Goal: Task Accomplishment & Management: Use online tool/utility

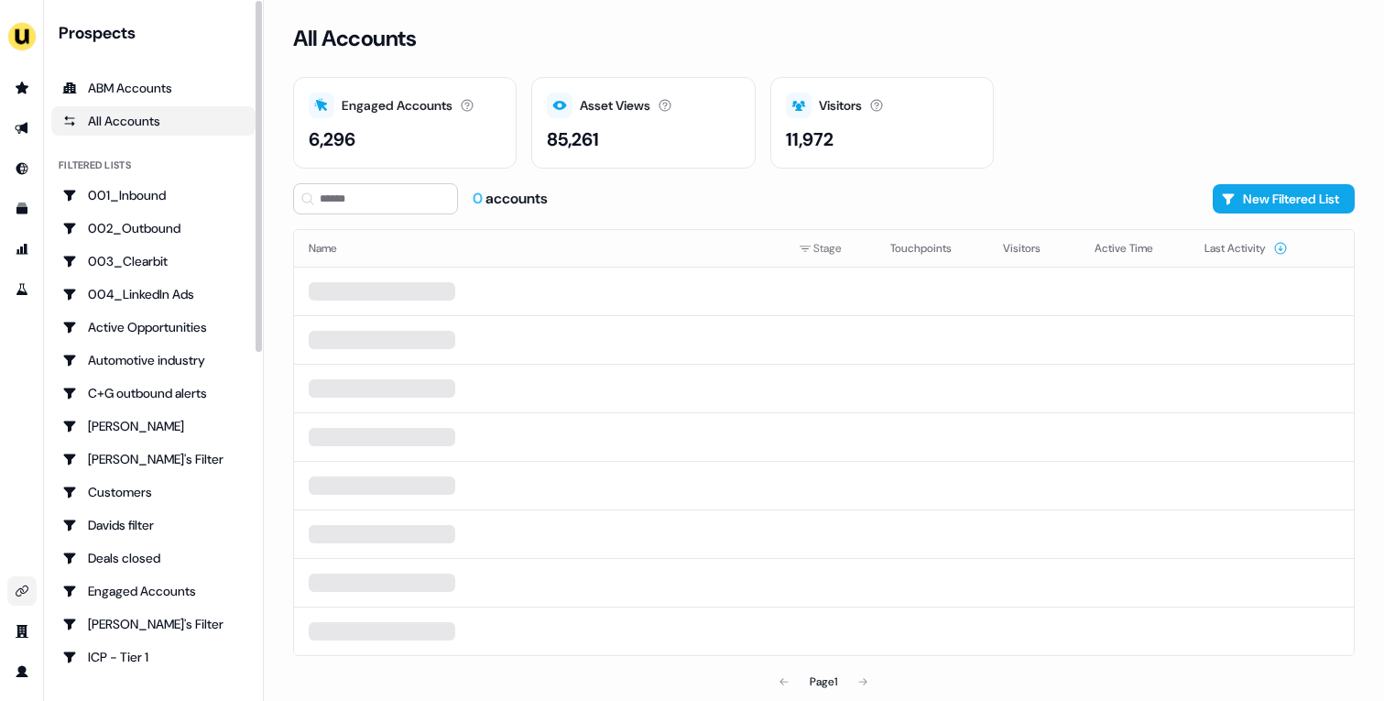
click at [28, 595] on icon "Go to integrations" at bounding box center [22, 591] width 15 height 15
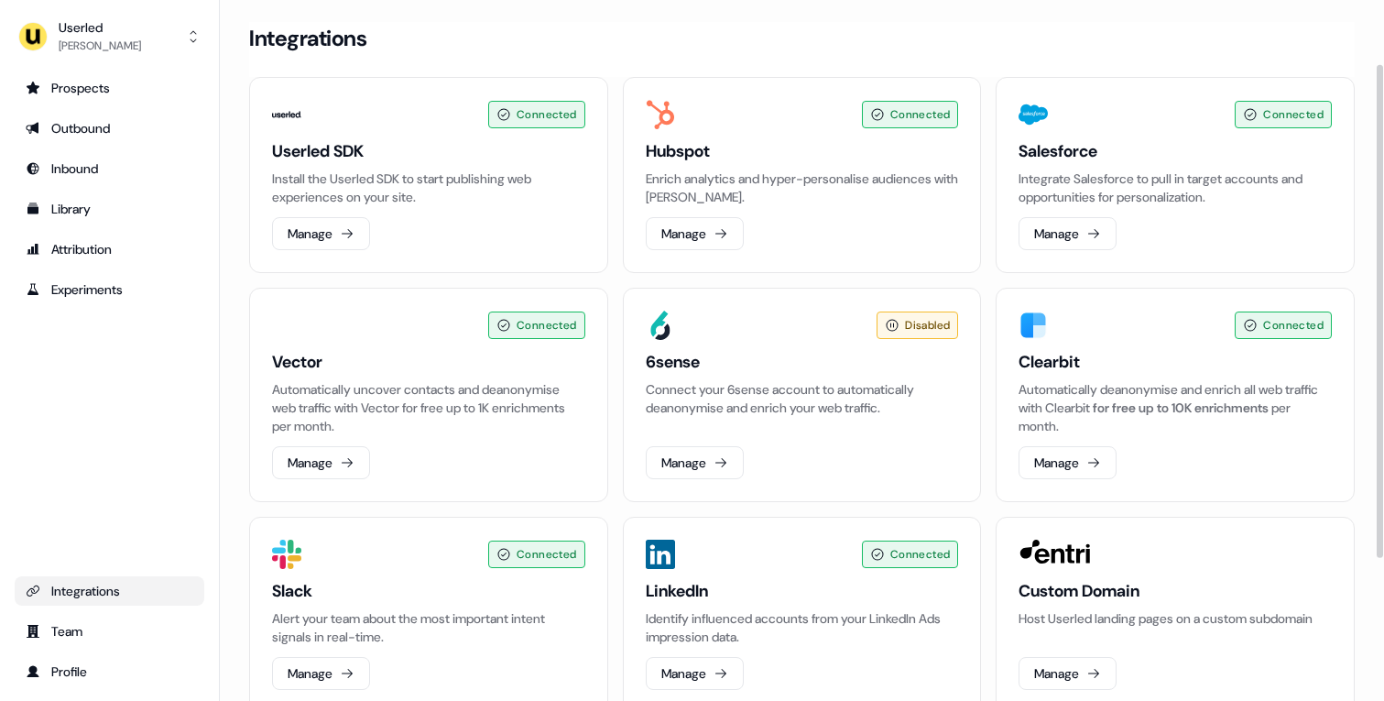
scroll to position [292, 0]
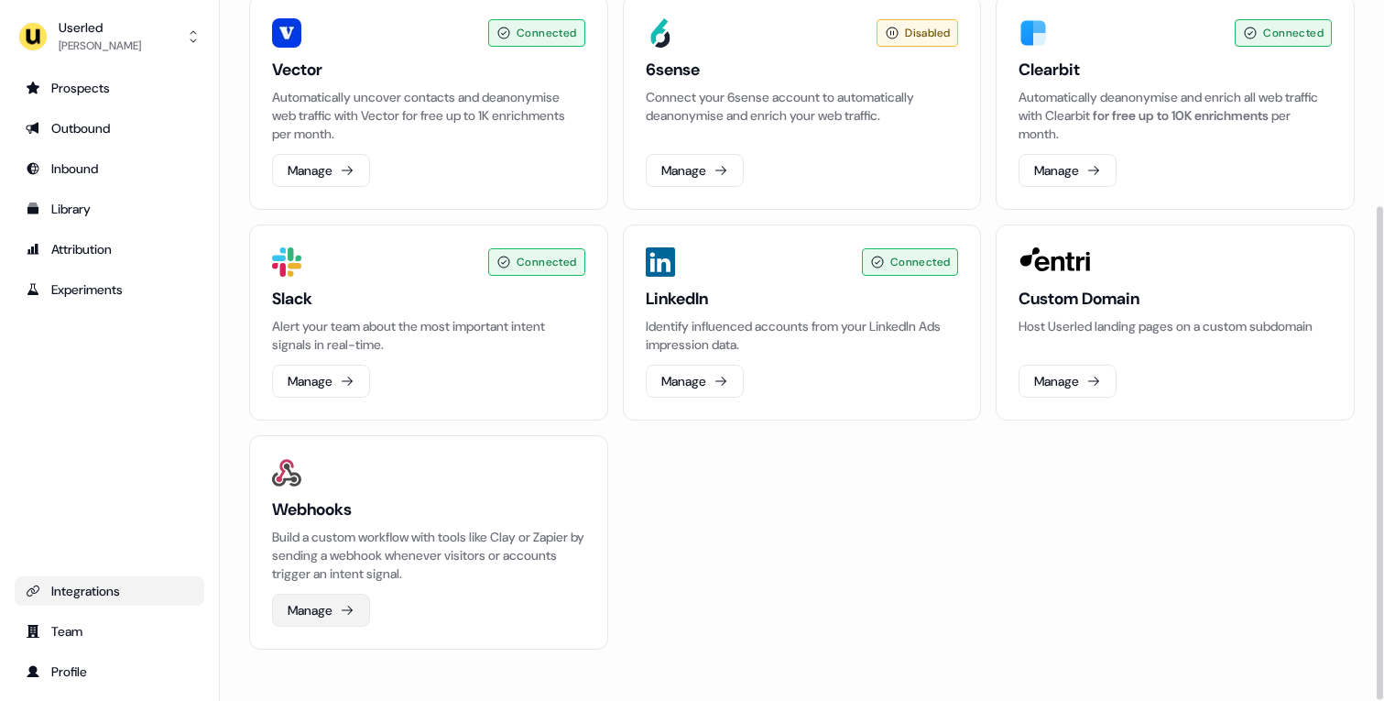
click at [320, 619] on button "Manage" at bounding box center [321, 610] width 98 height 33
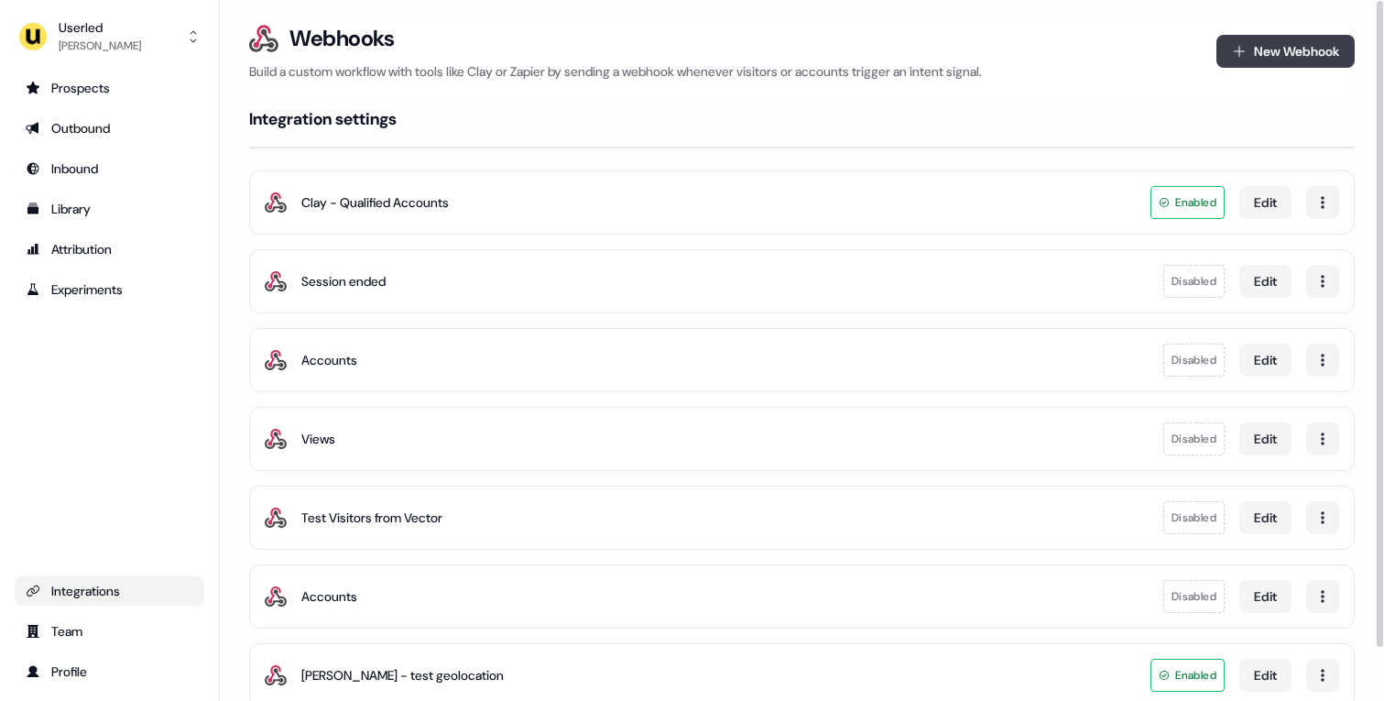
click at [1279, 55] on button "New Webhook" at bounding box center [1286, 51] width 138 height 33
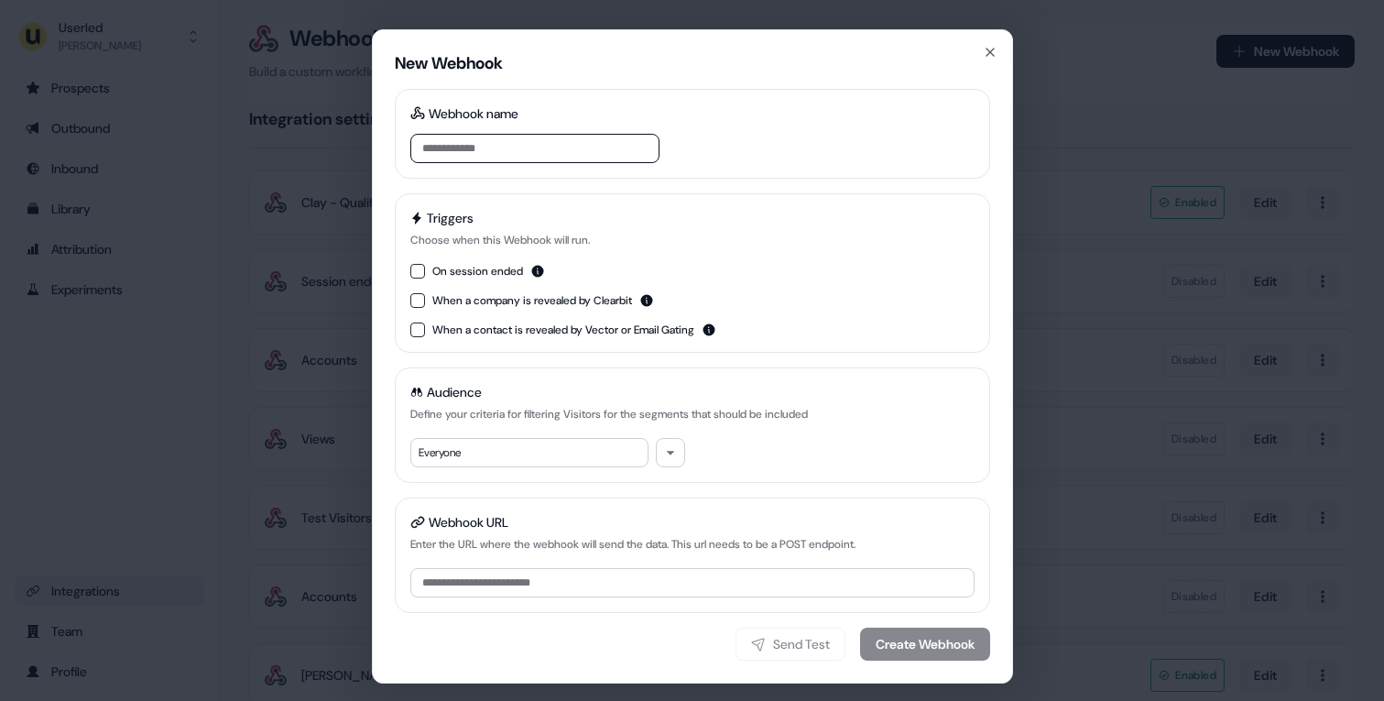
click at [551, 137] on input at bounding box center [534, 148] width 249 height 29
type input "**********"
click at [411, 273] on button "On session ended" at bounding box center [417, 271] width 15 height 15
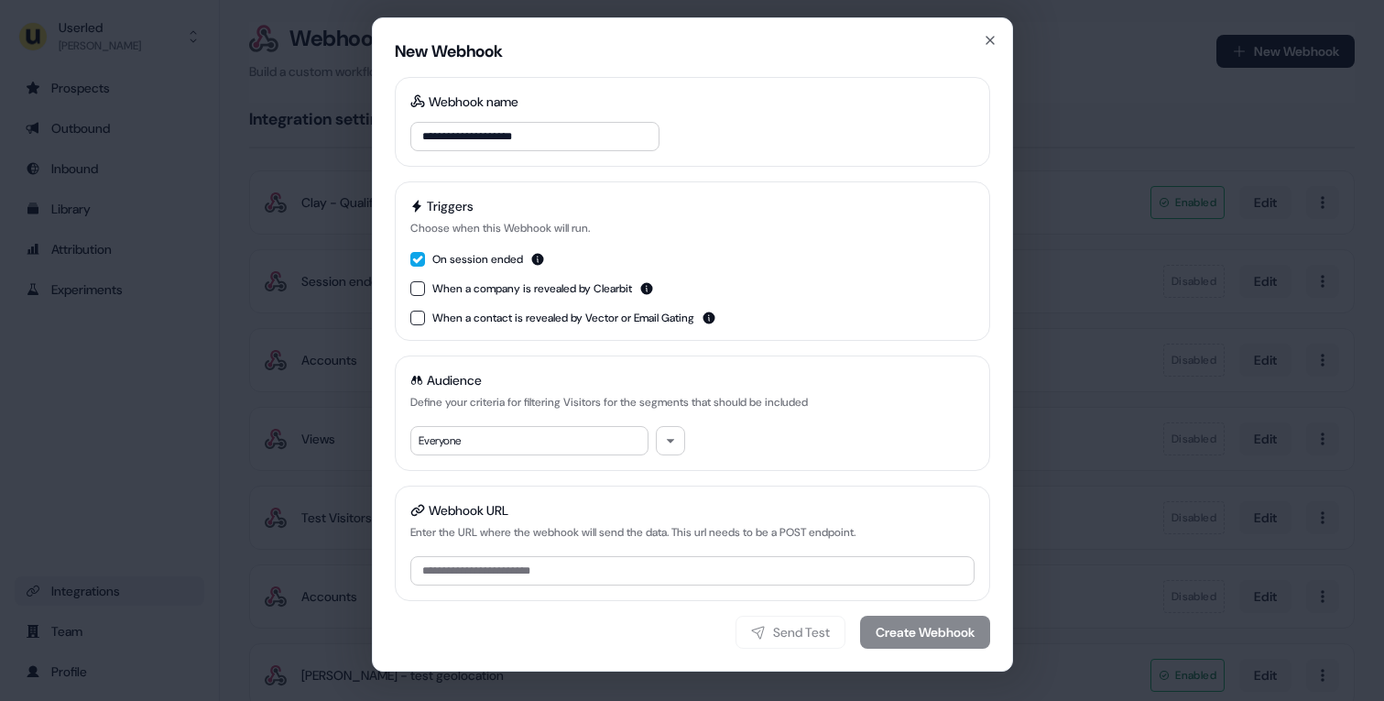
click at [564, 443] on div "Everyone" at bounding box center [529, 440] width 238 height 29
click at [663, 447] on button "button" at bounding box center [670, 440] width 29 height 29
type input "******"
click at [550, 540] on div "Linkedin high intent 004_LinkedIn Ads" at bounding box center [544, 525] width 262 height 59
click at [784, 413] on div "Audience Define your criteria for filtering Visitors for the segments that shou…" at bounding box center [692, 412] width 595 height 115
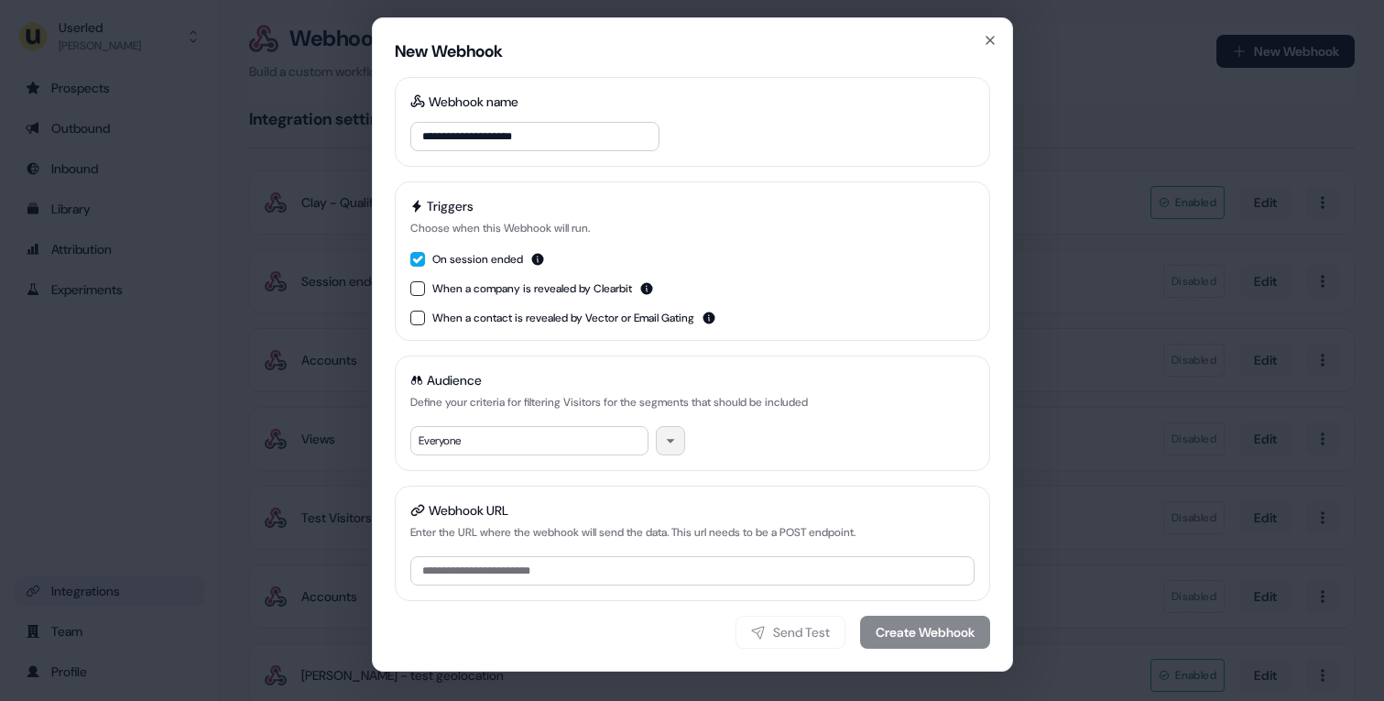
click at [675, 440] on button "button" at bounding box center [670, 440] width 29 height 29
type input "****"
click at [698, 340] on div "Triggers Choose when this Webhook will run. On session ended When a company is …" at bounding box center [692, 260] width 595 height 159
click at [518, 126] on input "**********" at bounding box center [534, 136] width 249 height 29
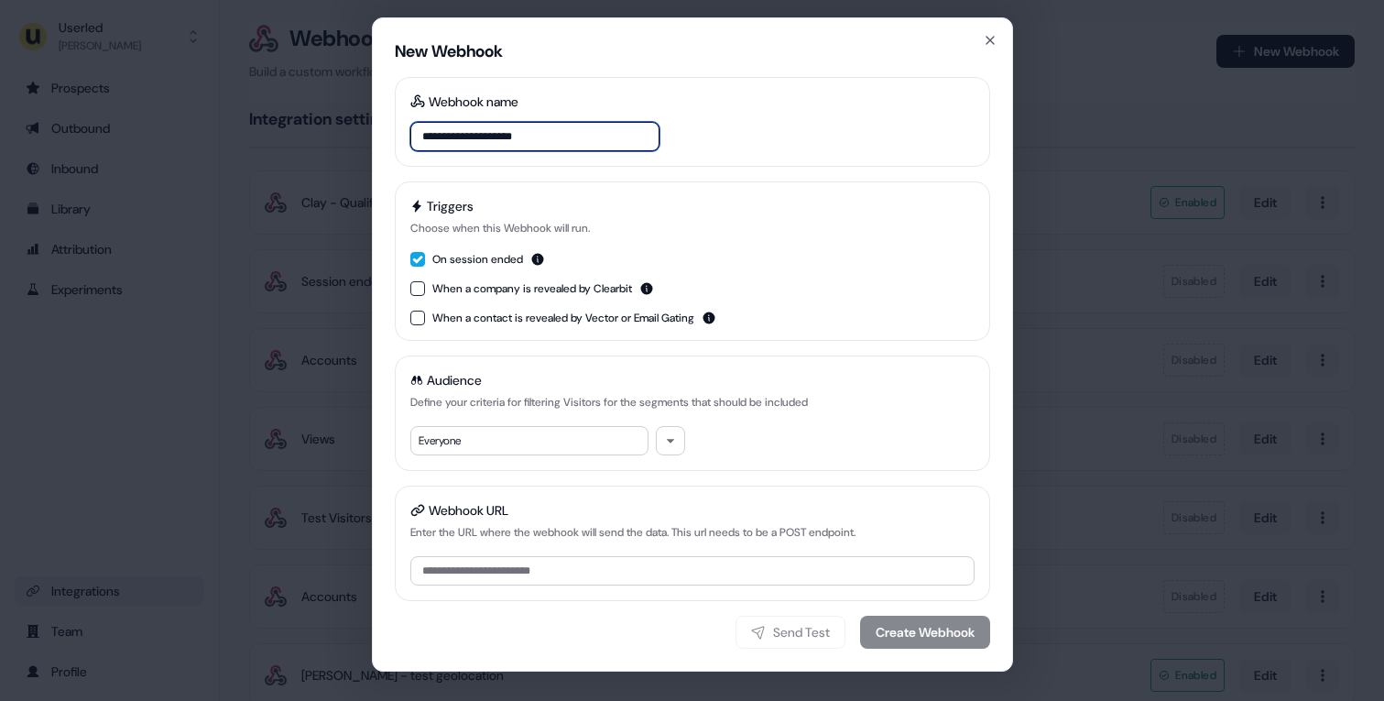
click at [518, 126] on input "**********" at bounding box center [534, 136] width 249 height 29
click at [983, 44] on icon "button" at bounding box center [990, 40] width 15 height 15
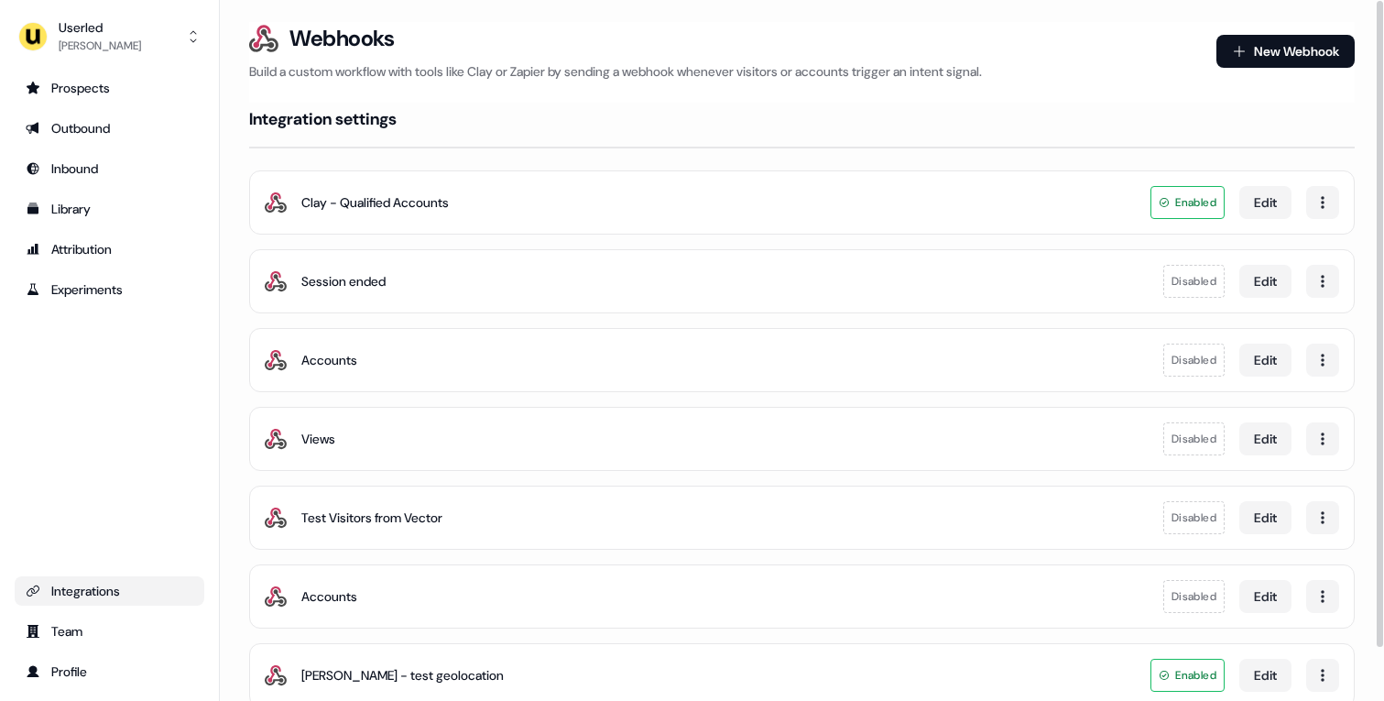
scroll to position [58, 0]
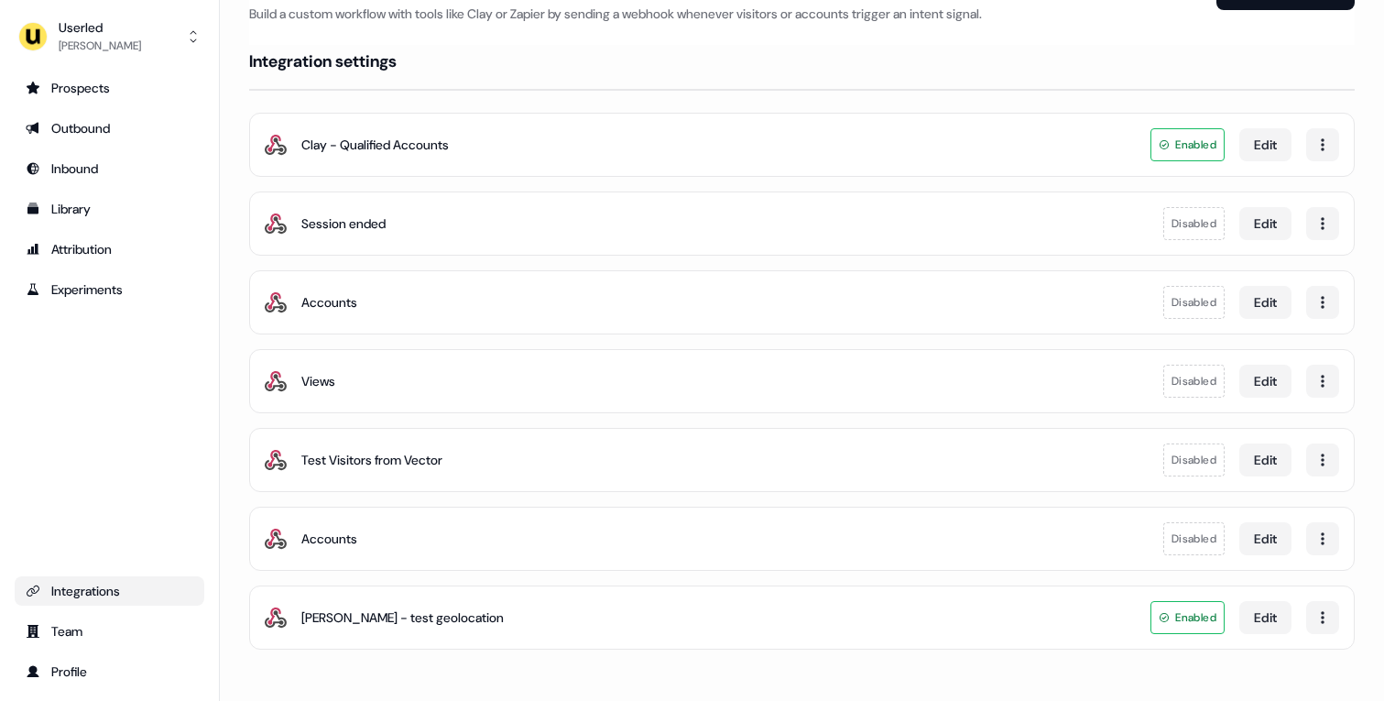
click at [123, 104] on ul "Prospects Outbound Inbound Library Attribution Experiments" at bounding box center [110, 188] width 190 height 231
click at [108, 82] on div "Prospects" at bounding box center [110, 88] width 168 height 18
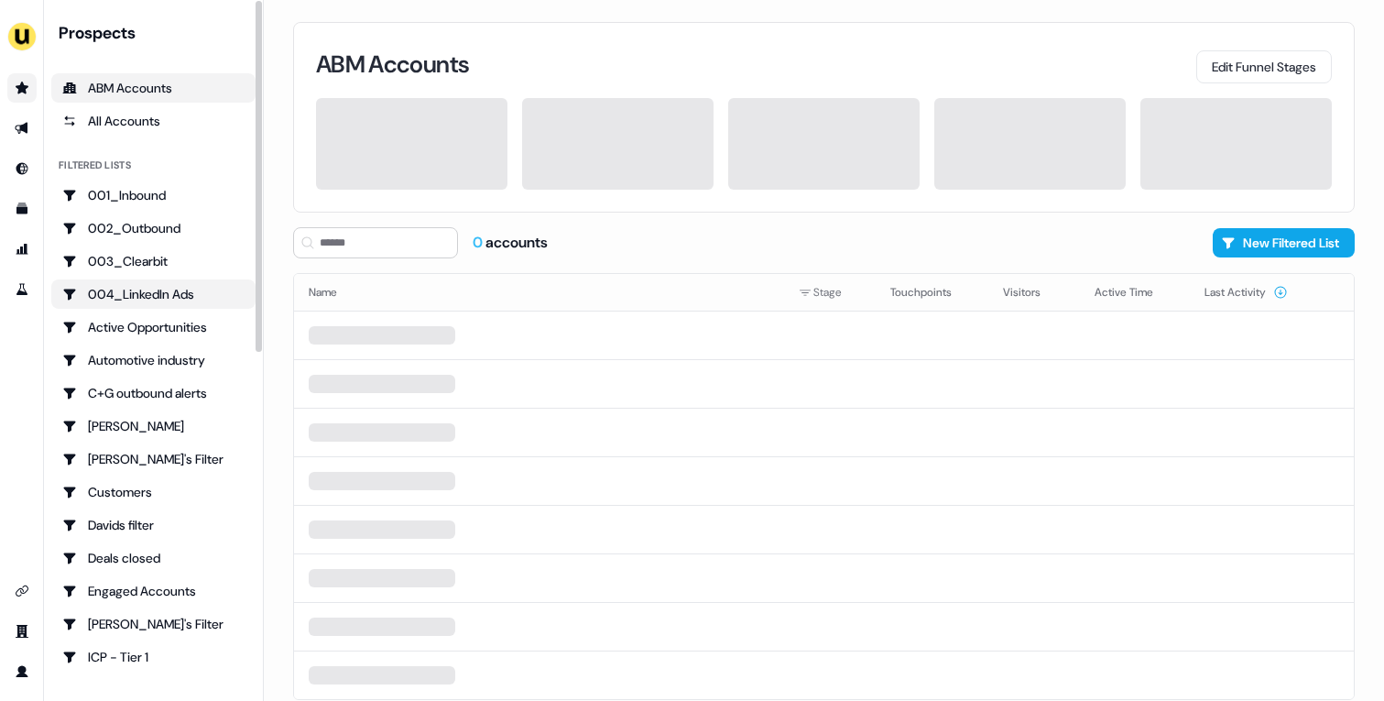
click at [185, 286] on div "004_LinkedIn Ads" at bounding box center [153, 294] width 182 height 18
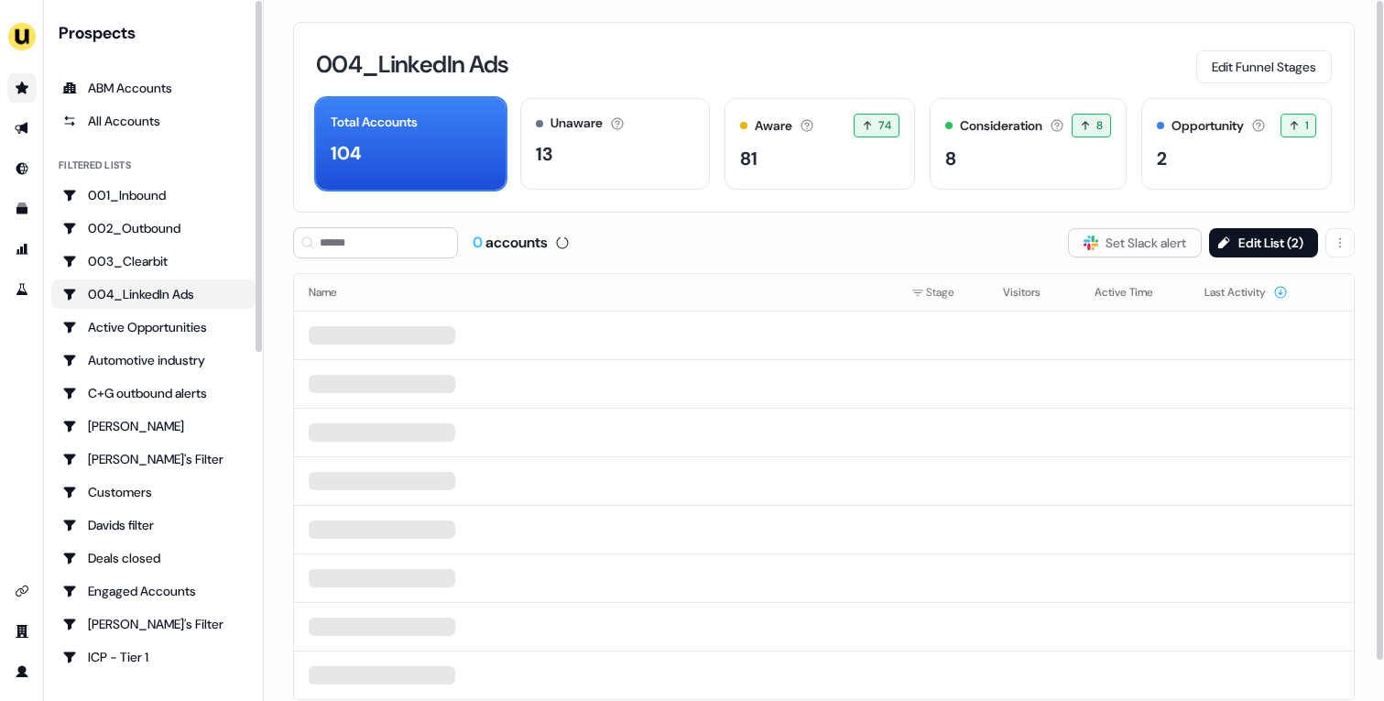
click at [1275, 224] on div "004_LinkedIn Ads Edit Funnel Stages Total Accounts 104 Unaware The default stag…" at bounding box center [824, 350] width 1120 height 701
click at [1259, 249] on button "Edit List ( 2 )" at bounding box center [1263, 242] width 109 height 29
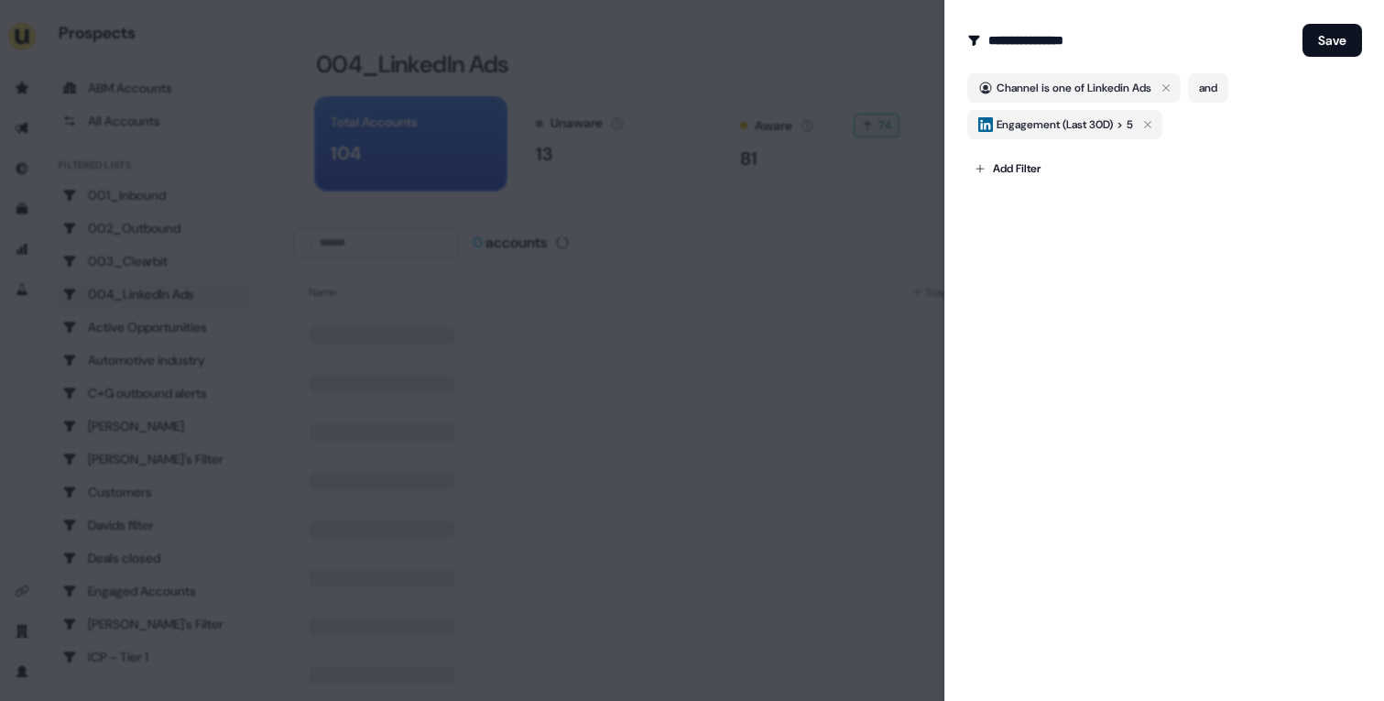
click at [874, 235] on div at bounding box center [692, 350] width 1384 height 701
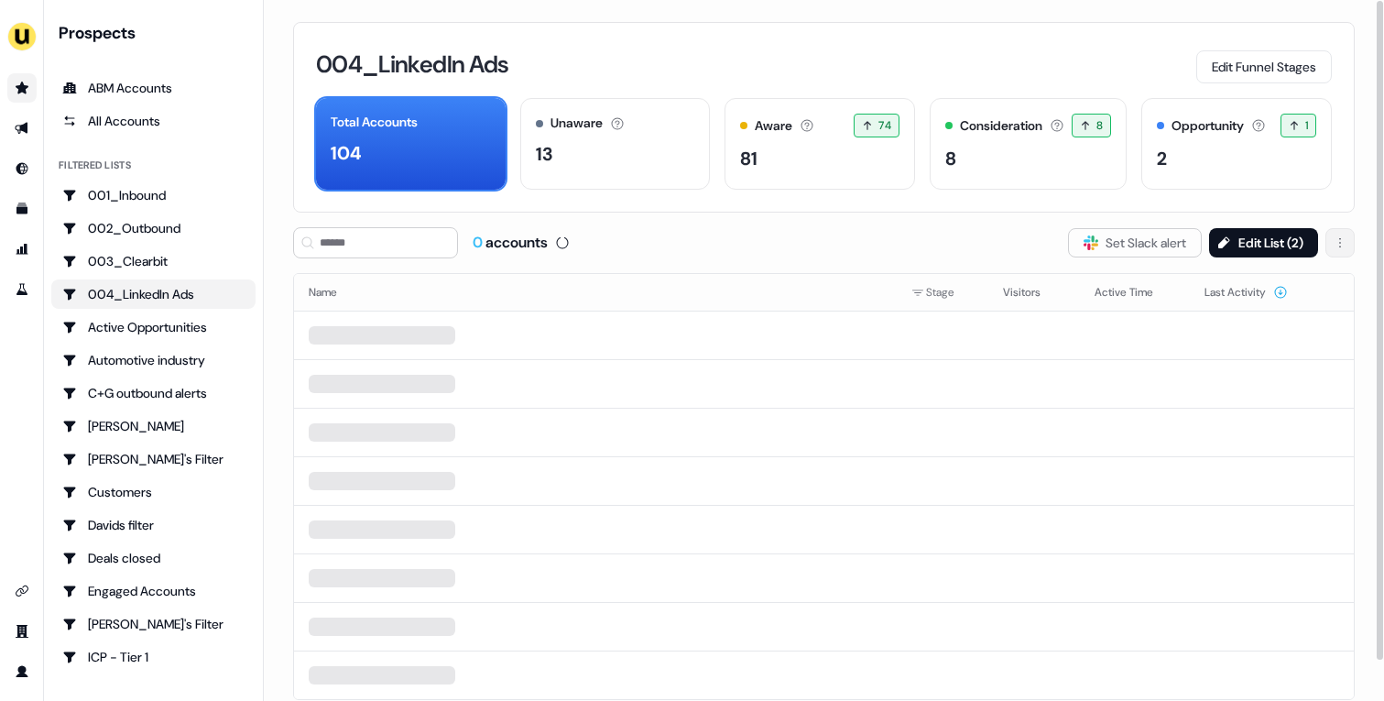
click at [1342, 246] on html "For the best experience switch devices to a bigger screen. Go to [DOMAIN_NAME] …" at bounding box center [692, 350] width 1384 height 701
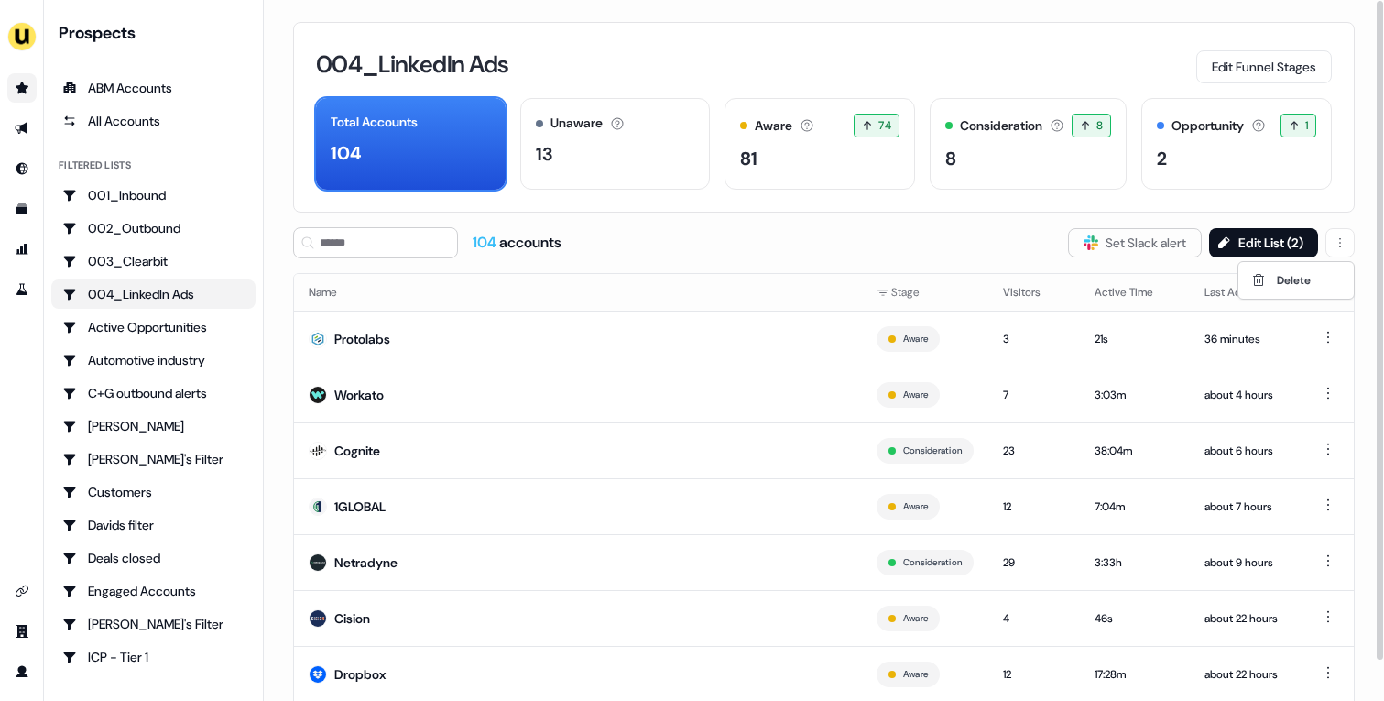
click at [960, 259] on html "For the best experience switch devices to a bigger screen. Go to [DOMAIN_NAME] …" at bounding box center [692, 350] width 1384 height 701
click at [21, 580] on link "Go to integrations" at bounding box center [21, 590] width 29 height 29
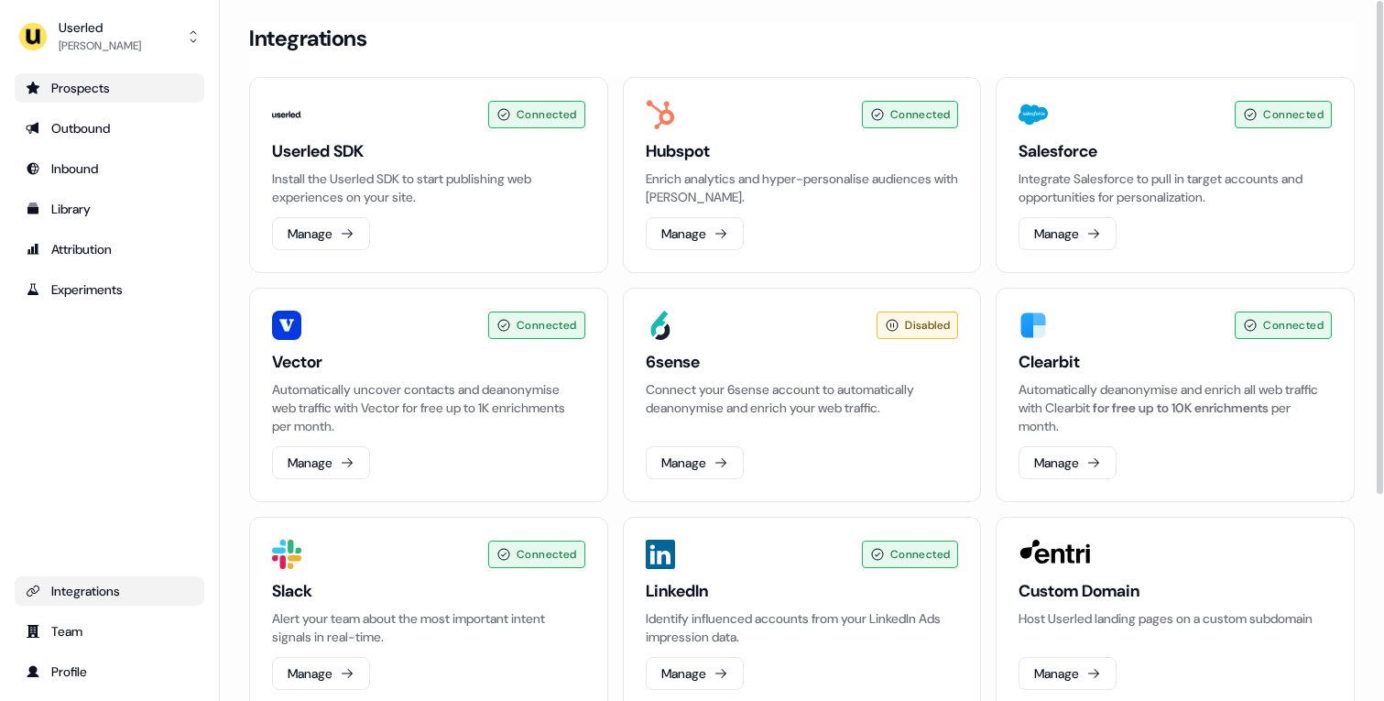
scroll to position [292, 0]
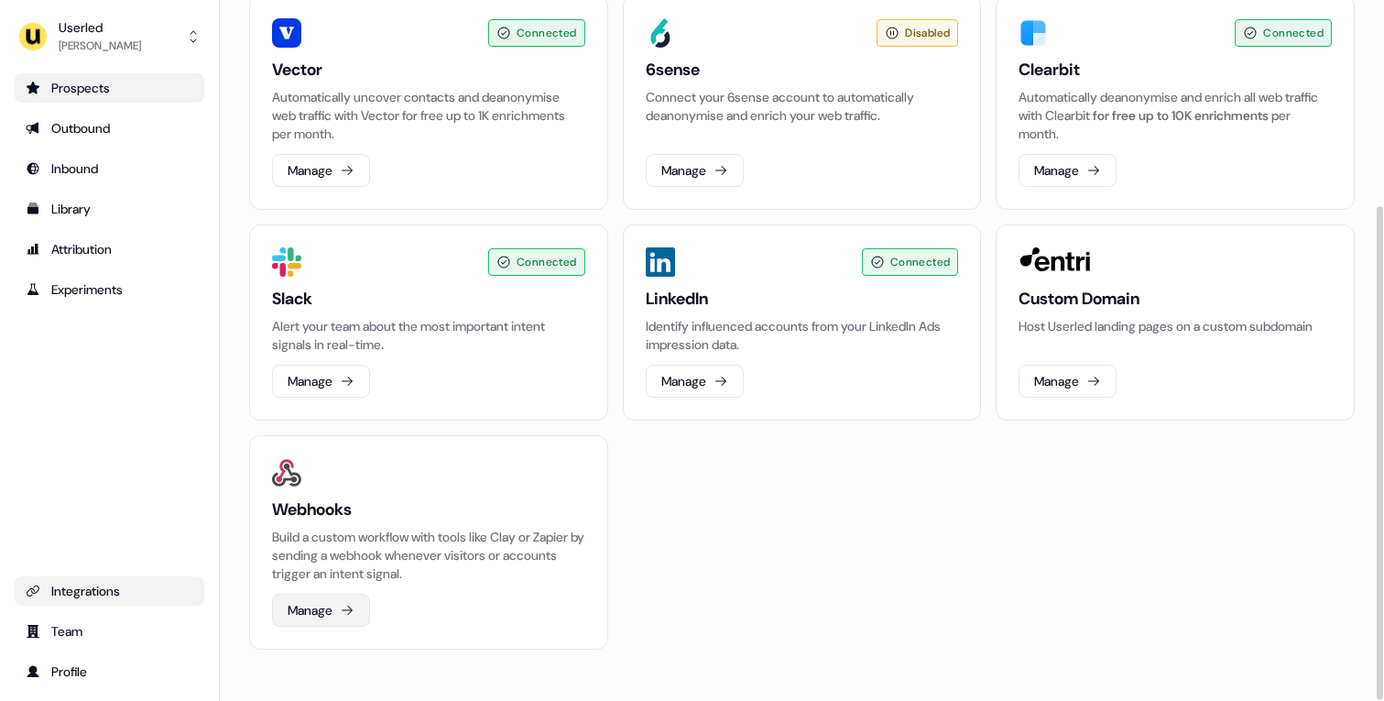
click at [355, 604] on icon at bounding box center [347, 610] width 15 height 15
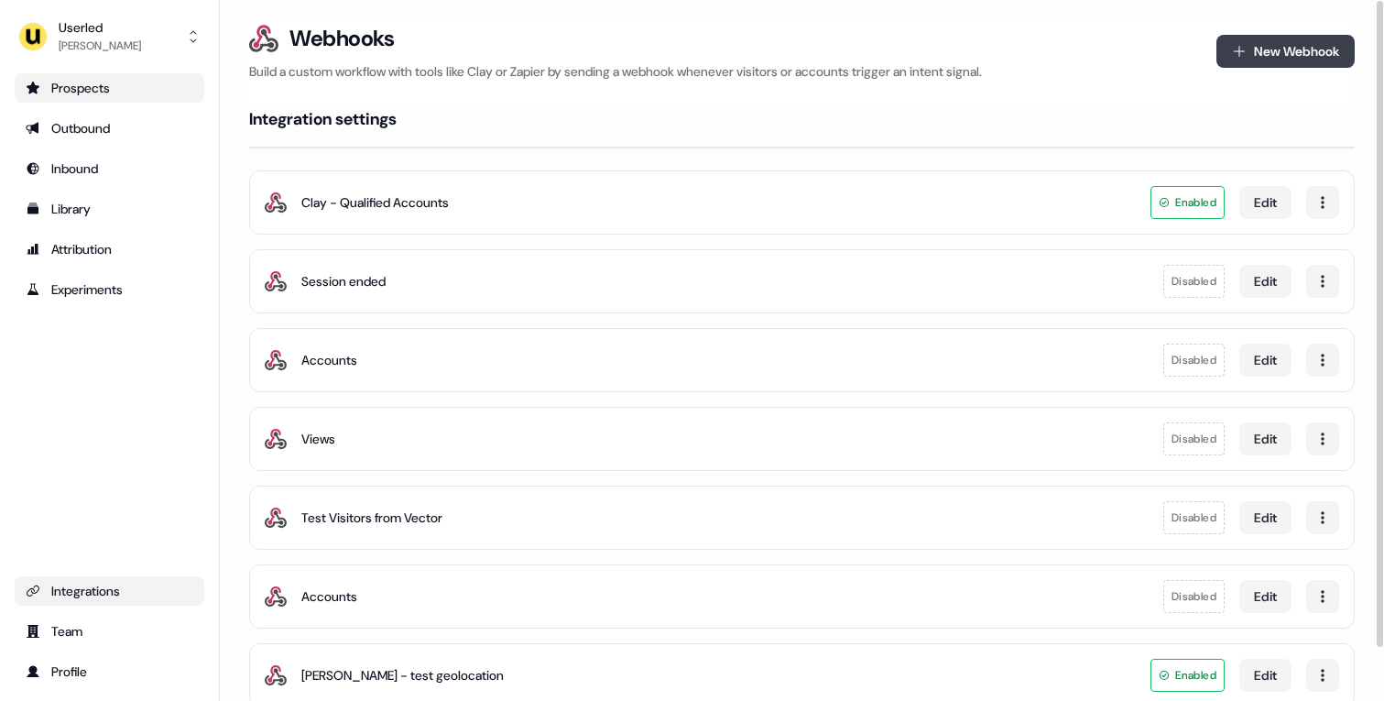
click at [1294, 63] on button "New Webhook" at bounding box center [1286, 51] width 138 height 33
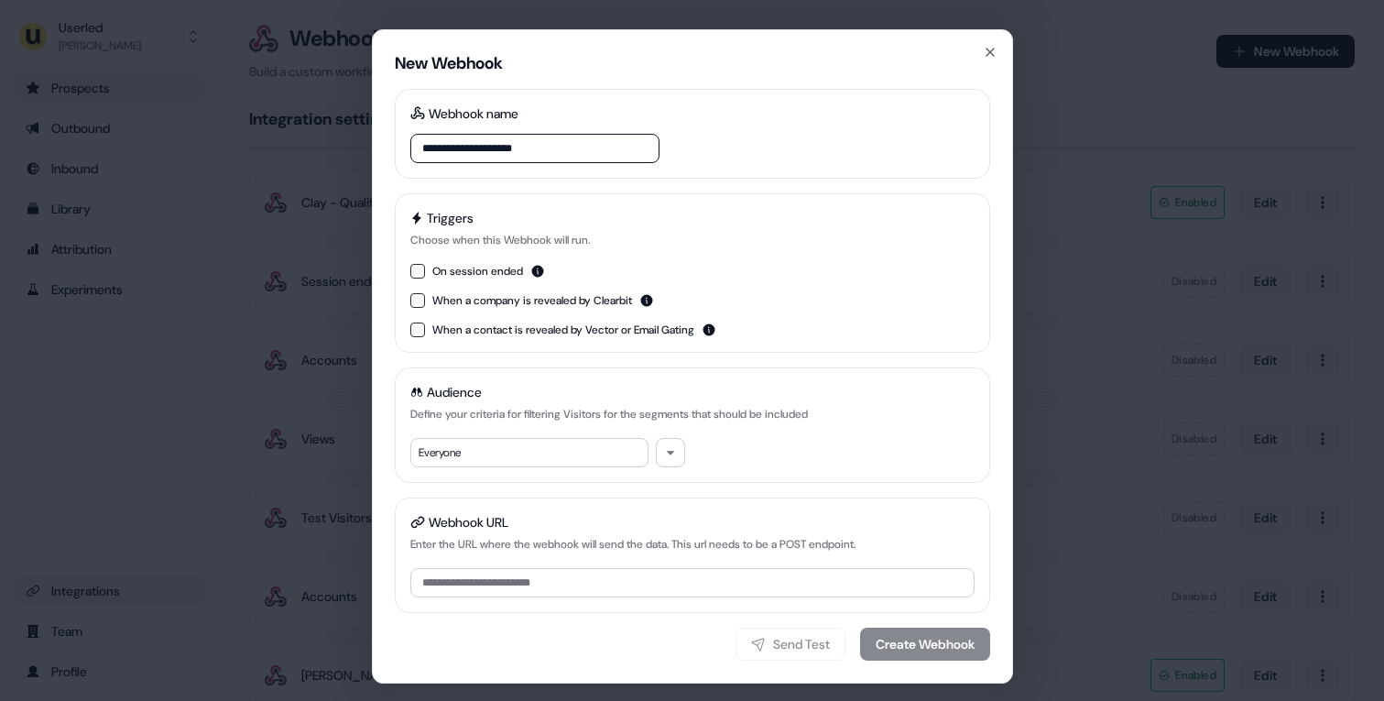
type input "**********"
click at [420, 264] on div "On session ended" at bounding box center [692, 271] width 564 height 15
click at [534, 448] on div "Everyone" at bounding box center [529, 452] width 238 height 29
click at [669, 453] on icon "button" at bounding box center [670, 452] width 11 height 11
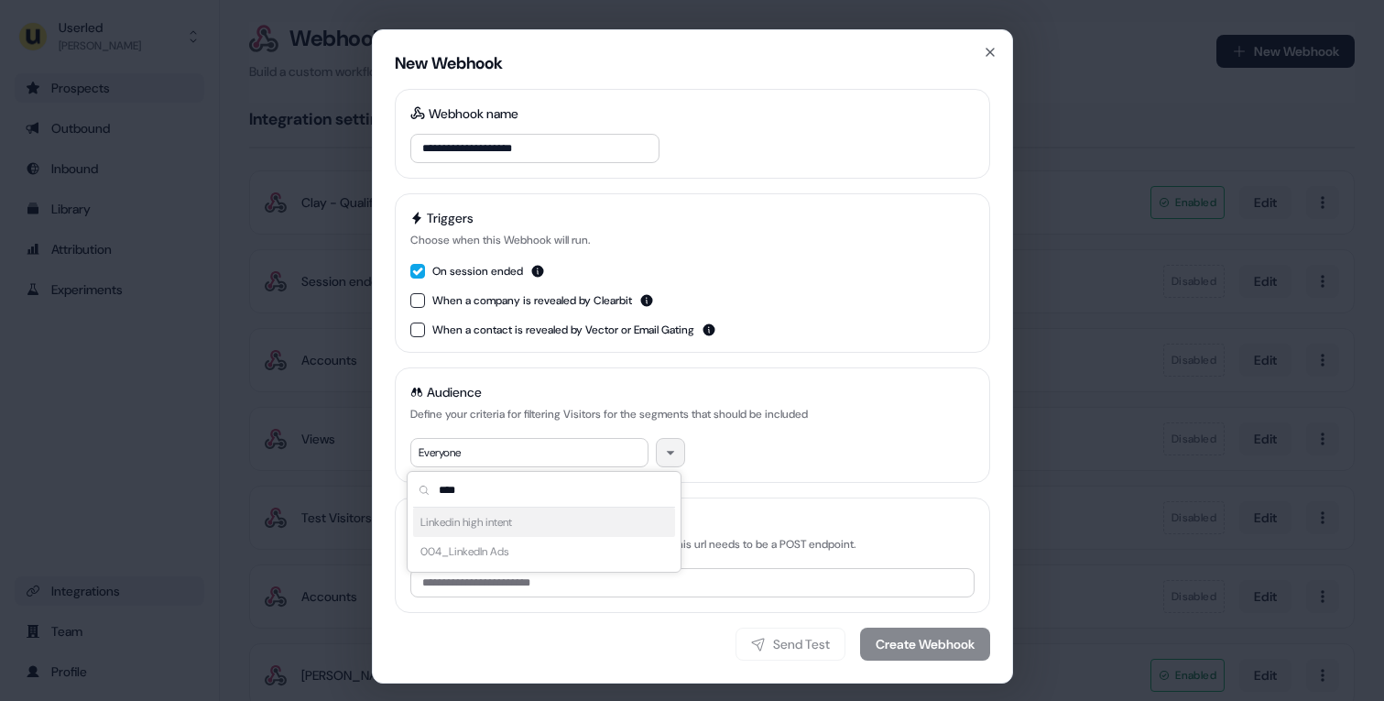
type input "****"
click at [568, 554] on div "Linkedin high intent 004_LinkedIn Ads" at bounding box center [544, 537] width 262 height 59
click at [479, 547] on div "Linkedin high intent 004_LinkedIn Ads" at bounding box center [544, 537] width 262 height 59
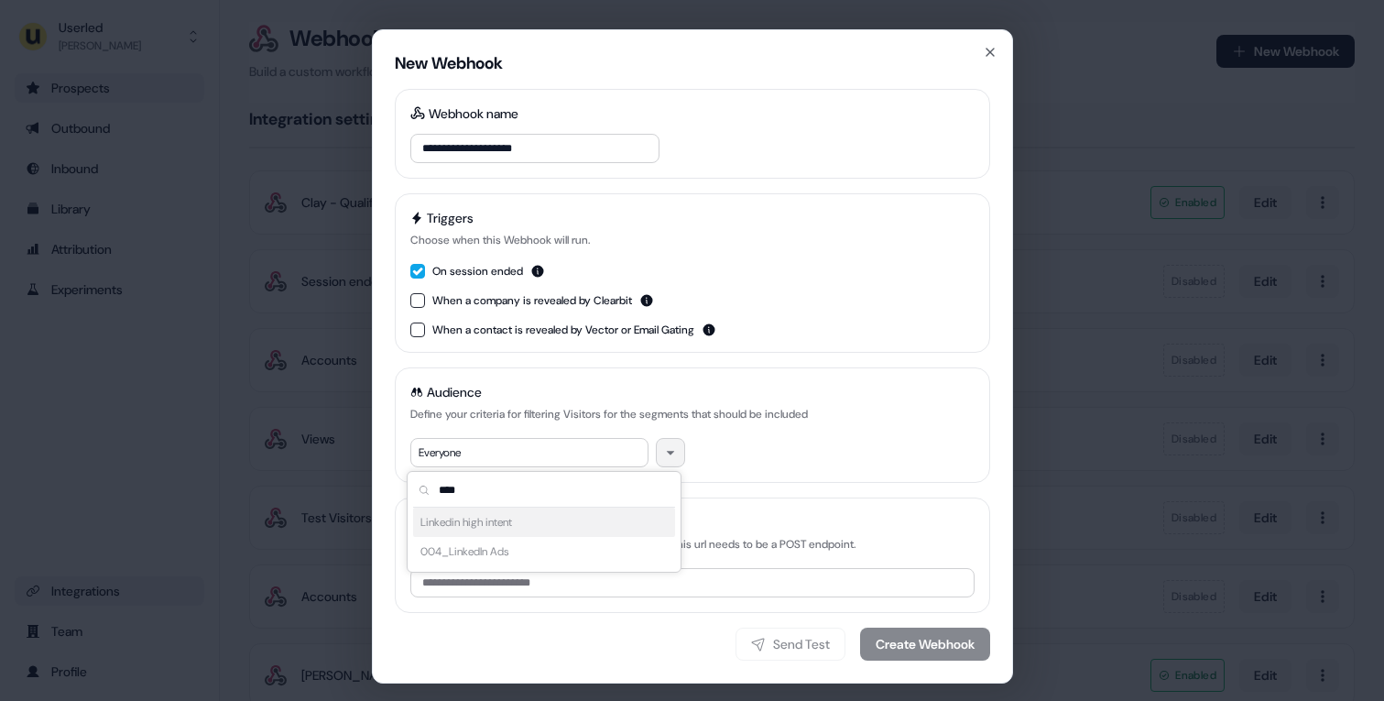
click at [477, 533] on div "Linkedin high intent 004_LinkedIn Ads" at bounding box center [544, 537] width 262 height 59
click at [477, 517] on div "Linkedin high intent 004_LinkedIn Ads" at bounding box center [544, 537] width 262 height 59
